Goal: Information Seeking & Learning: Learn about a topic

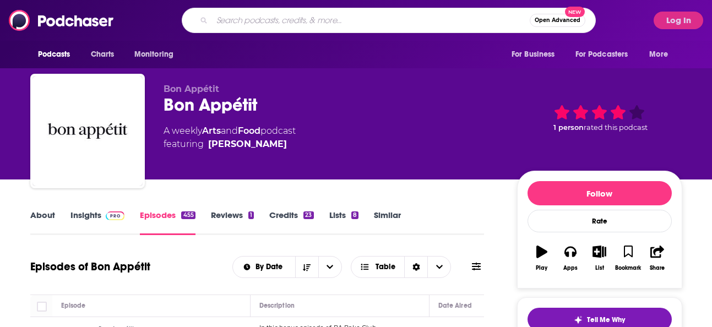
click at [298, 19] on input "Search podcasts, credits, & more..." at bounding box center [371, 21] width 318 height 18
type input "o"
type input "yougottatrythis"
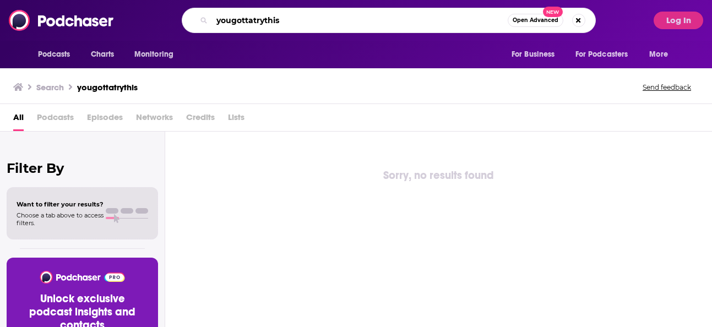
click at [307, 24] on input "yougottatrythis" at bounding box center [360, 21] width 296 height 18
click at [232, 19] on input "yougottatrythis" at bounding box center [360, 21] width 296 height 18
type input "you gotta try this"
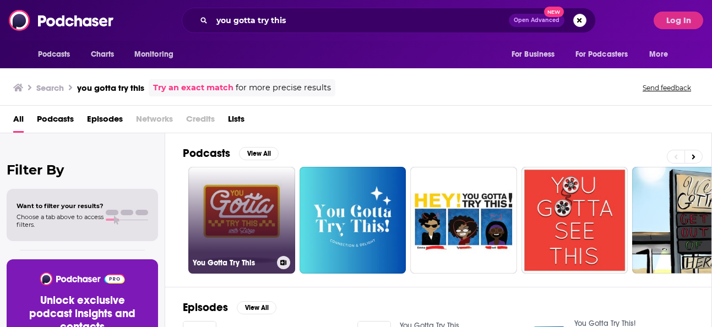
click at [253, 253] on link "You Gotta Try This" at bounding box center [241, 220] width 107 height 107
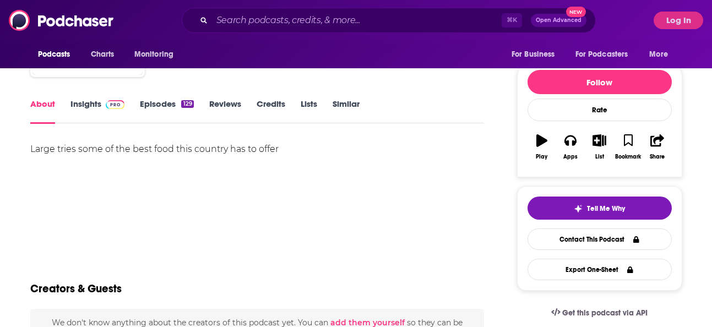
scroll to position [124, 0]
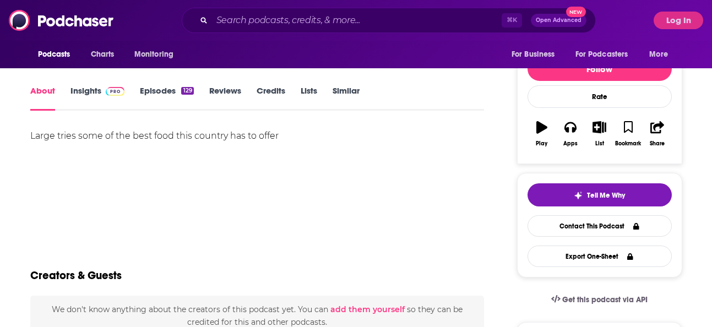
click at [102, 90] on span at bounding box center [113, 90] width 24 height 10
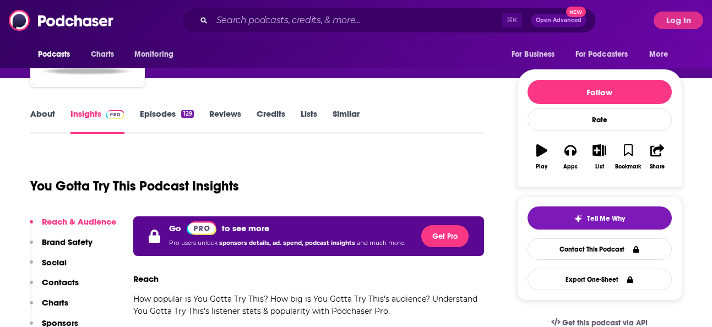
scroll to position [39, 0]
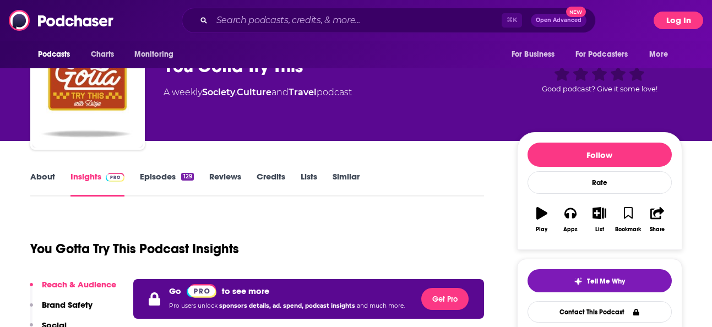
click at [675, 22] on button "Log In" at bounding box center [679, 21] width 50 height 18
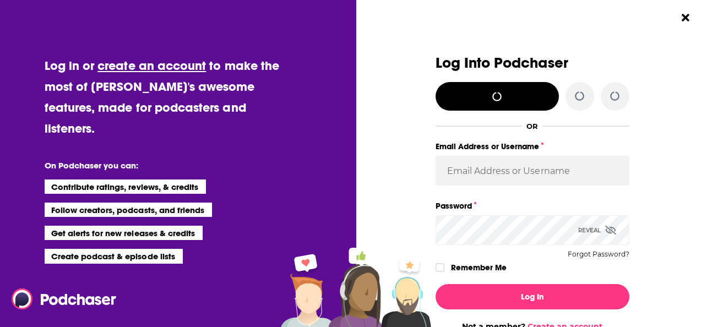
scroll to position [0, 0]
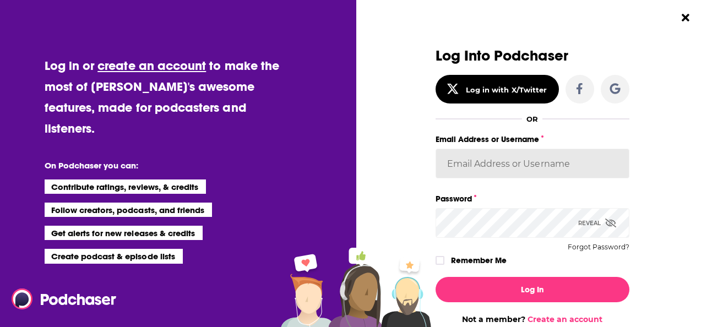
click at [504, 179] on div "Email Address or Username" at bounding box center [532, 161] width 194 height 59
type input "baltzandcompany"
click at [374, 189] on div "Dialog" at bounding box center [339, 186] width 194 height 276
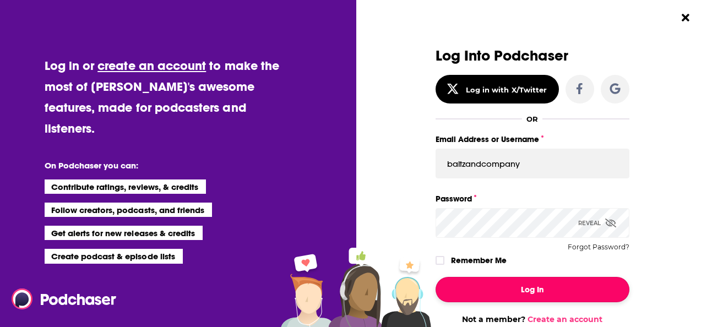
click at [497, 290] on button "Log In" at bounding box center [532, 289] width 194 height 25
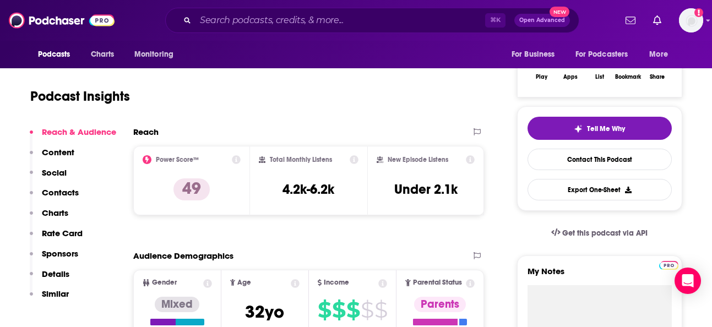
scroll to position [0, 0]
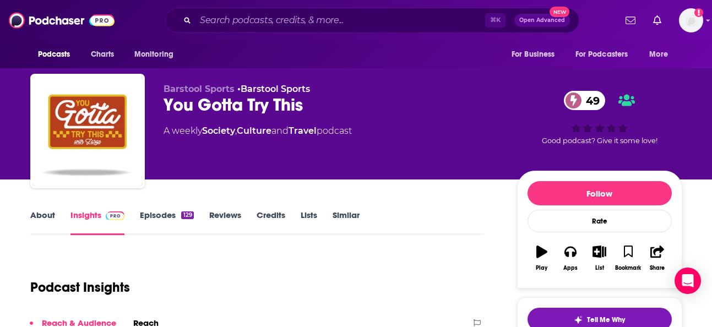
click at [183, 213] on div "129" at bounding box center [187, 215] width 12 height 8
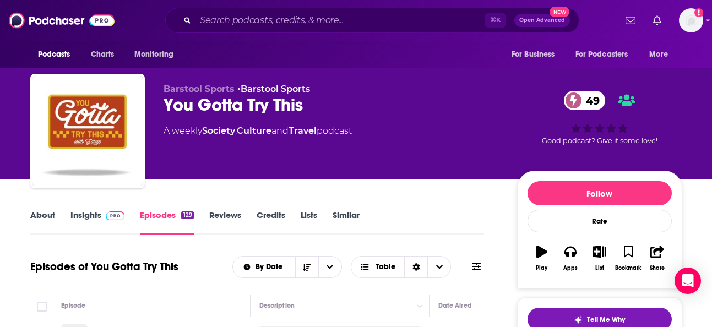
click at [182, 213] on div "129" at bounding box center [187, 215] width 12 height 8
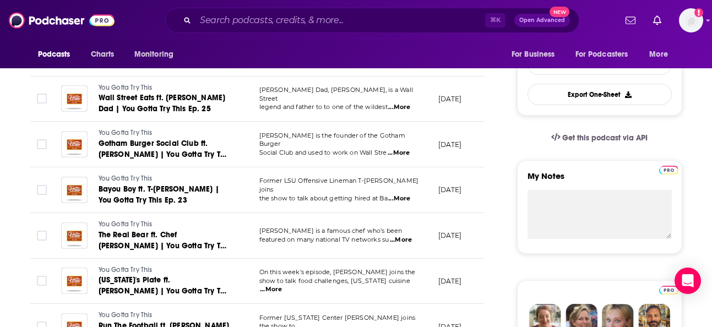
scroll to position [309, 0]
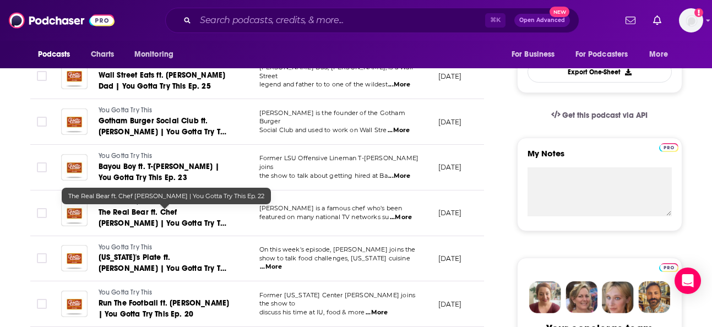
click at [164, 214] on span "The Real Bear ft. Chef [PERSON_NAME] | You Gotta Try This Ep. 22" at bounding box center [165, 223] width 132 height 31
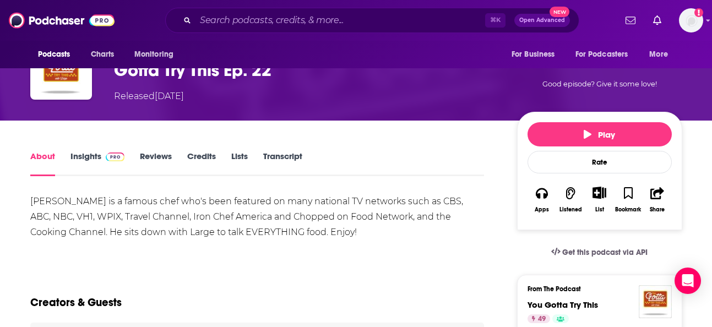
scroll to position [96, 0]
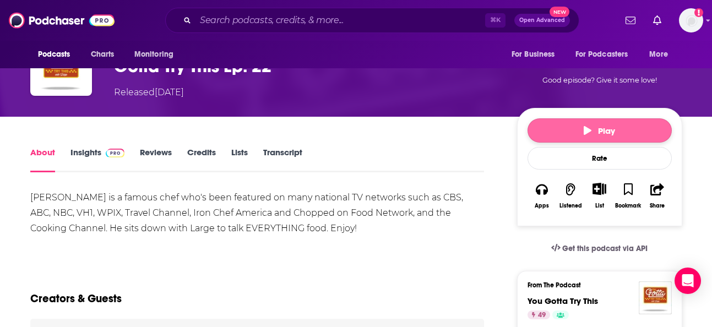
click at [618, 133] on button "Play" at bounding box center [599, 130] width 144 height 24
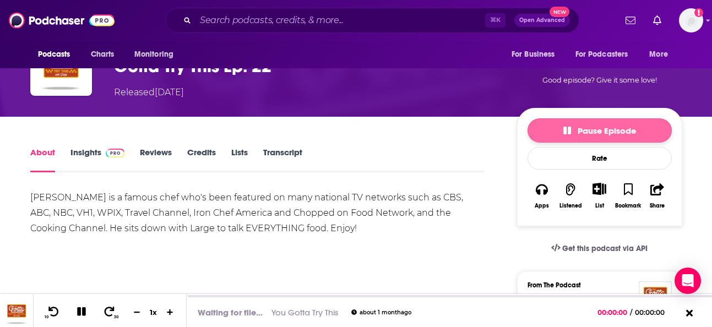
click at [618, 133] on span "Pause Episode" at bounding box center [599, 131] width 73 height 10
click at [618, 133] on button "Play" at bounding box center [599, 130] width 144 height 24
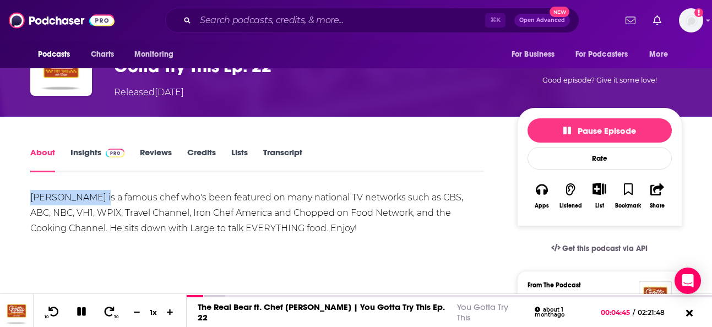
drag, startPoint x: 98, startPoint y: 197, endPoint x: 30, endPoint y: 195, distance: 68.3
click at [30, 195] on div "[PERSON_NAME] is a famous chef who's been featured on many national TV networks…" at bounding box center [257, 213] width 454 height 46
copy div "[PERSON_NAME]"
click at [221, 27] on input "Search podcasts, credits, & more..." at bounding box center [340, 21] width 290 height 18
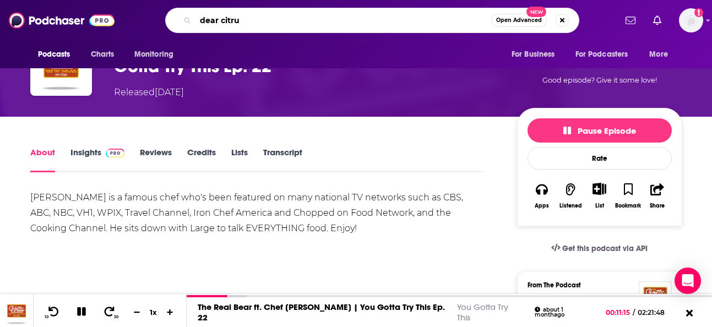
type input "dear citrus"
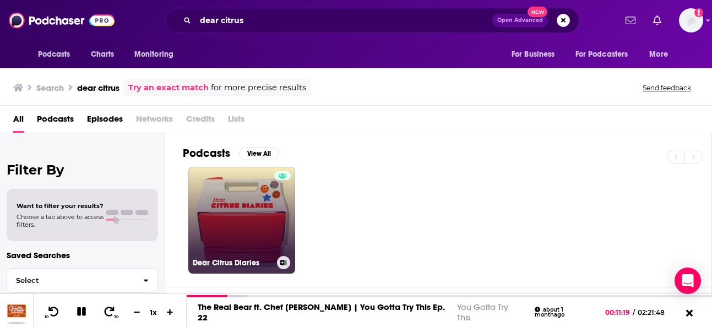
click at [262, 259] on h3 "Dear Citrus Diaries" at bounding box center [233, 262] width 80 height 9
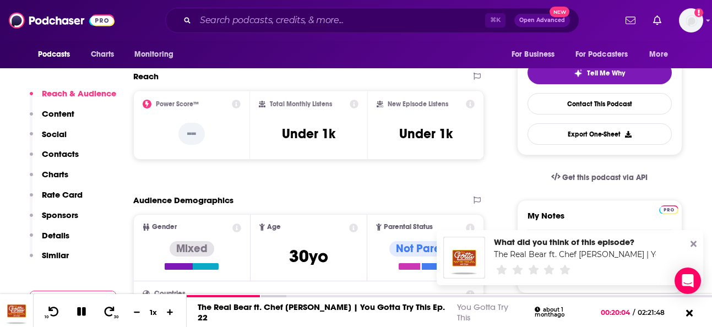
scroll to position [249, 0]
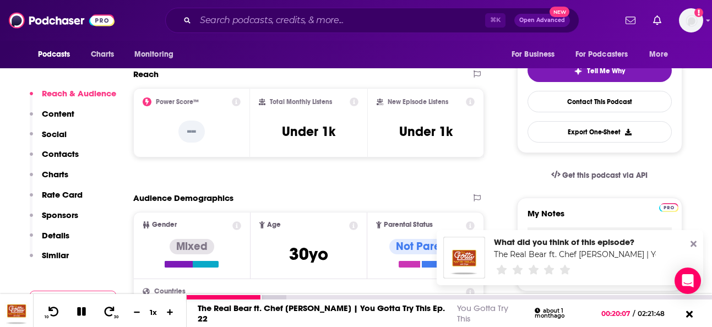
click at [149, 313] on div "1 x" at bounding box center [153, 312] width 19 height 9
click at [154, 312] on div "1 x" at bounding box center [153, 312] width 19 height 9
click at [167, 313] on icon at bounding box center [170, 311] width 9 height 7
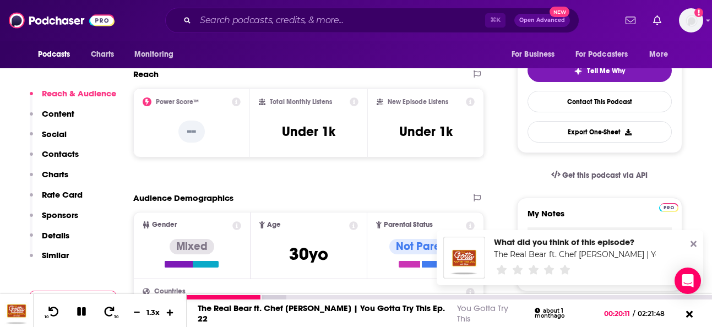
click at [167, 313] on icon at bounding box center [170, 311] width 9 height 7
click at [80, 315] on icon at bounding box center [81, 312] width 13 height 10
